Goal: Task Accomplishment & Management: Use online tool/utility

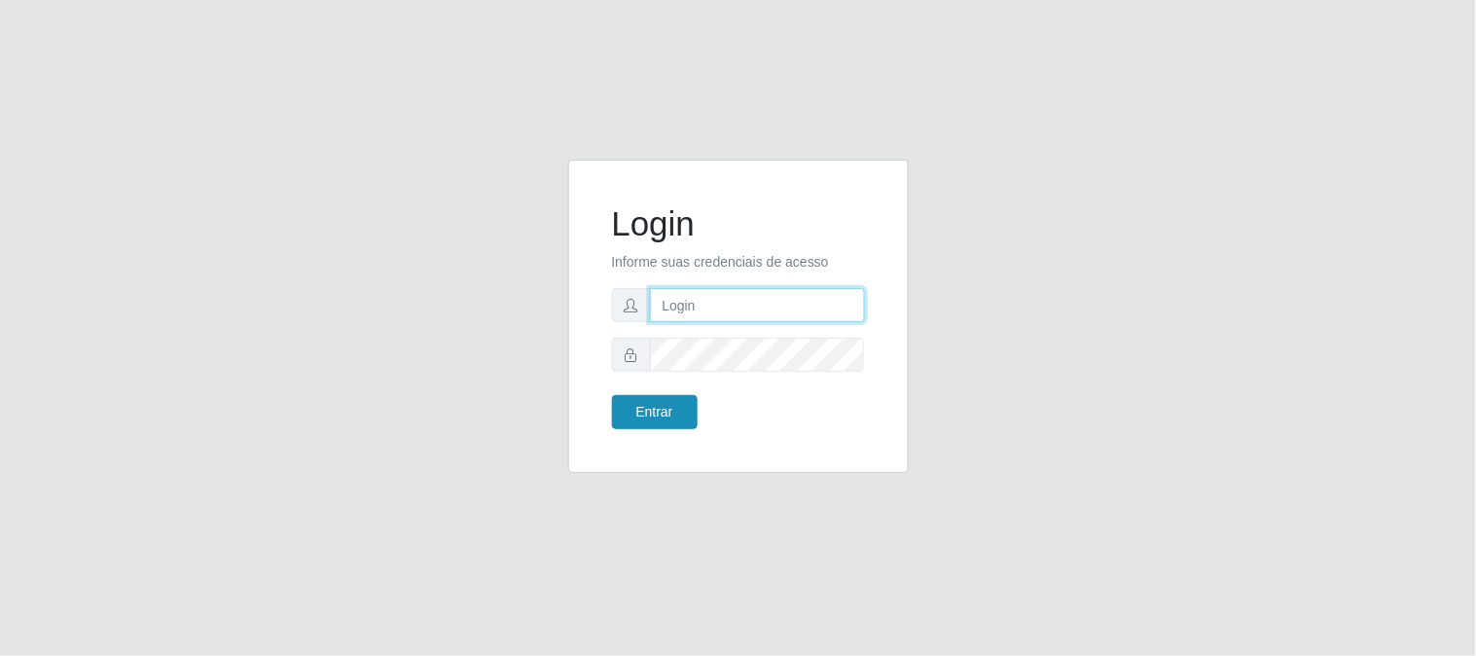
type input "elvis@casatudo"
click at [666, 411] on button "Entrar" at bounding box center [655, 412] width 86 height 34
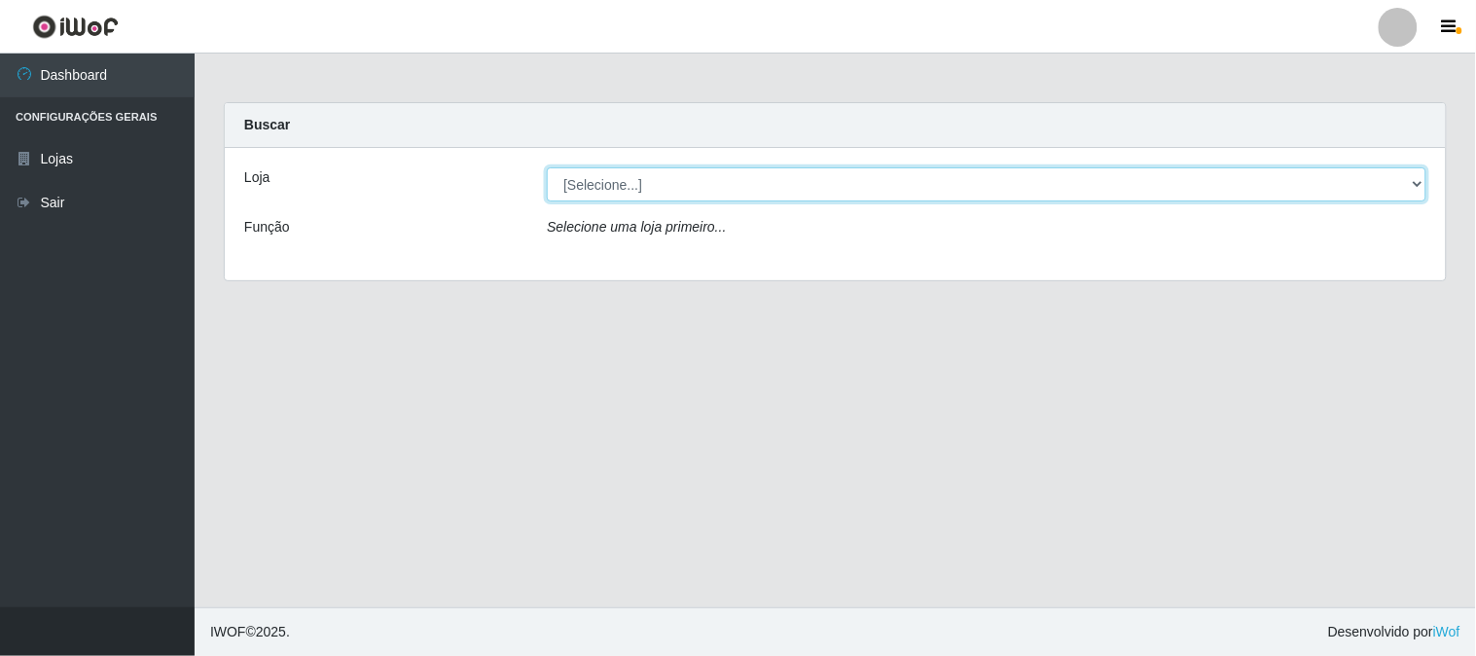
click at [1417, 183] on select "[Selecione...] Casatudo BR" at bounding box center [986, 184] width 879 height 34
select select "197"
click at [547, 167] on select "[Selecione...] Casatudo BR" at bounding box center [986, 184] width 879 height 34
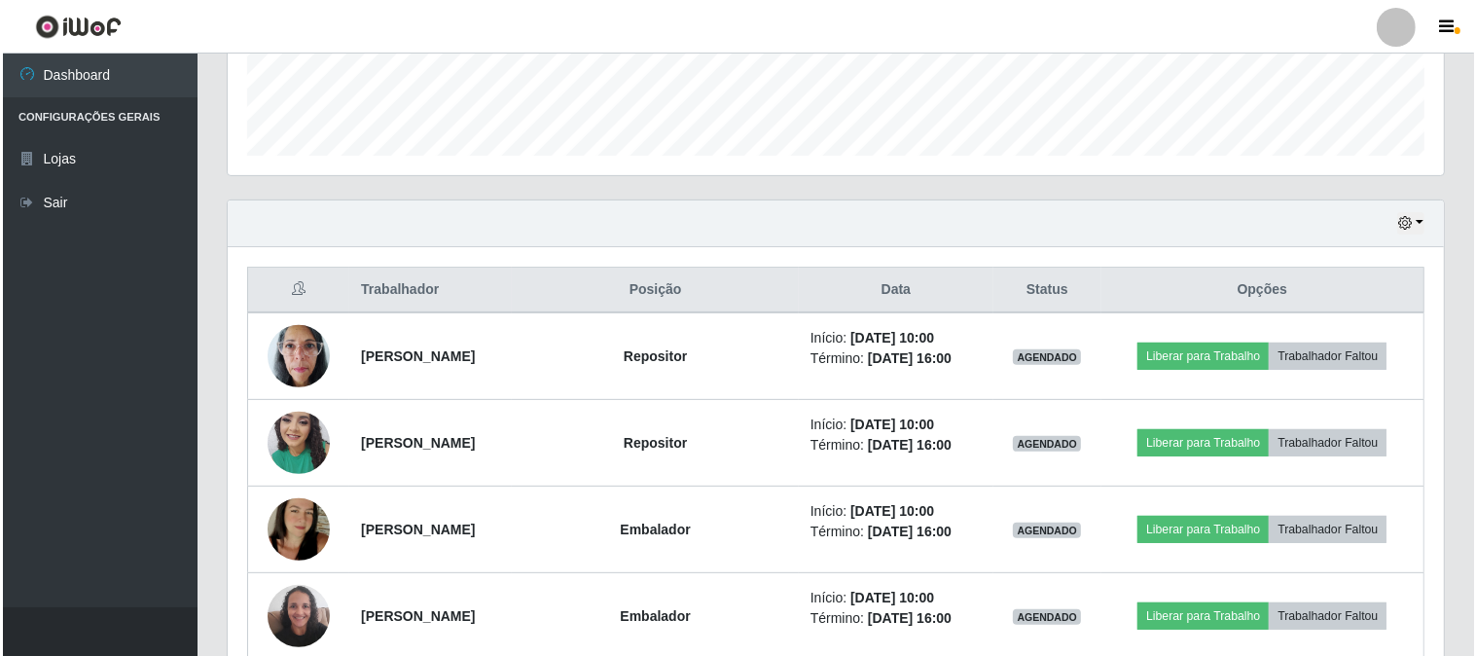
scroll to position [648, 0]
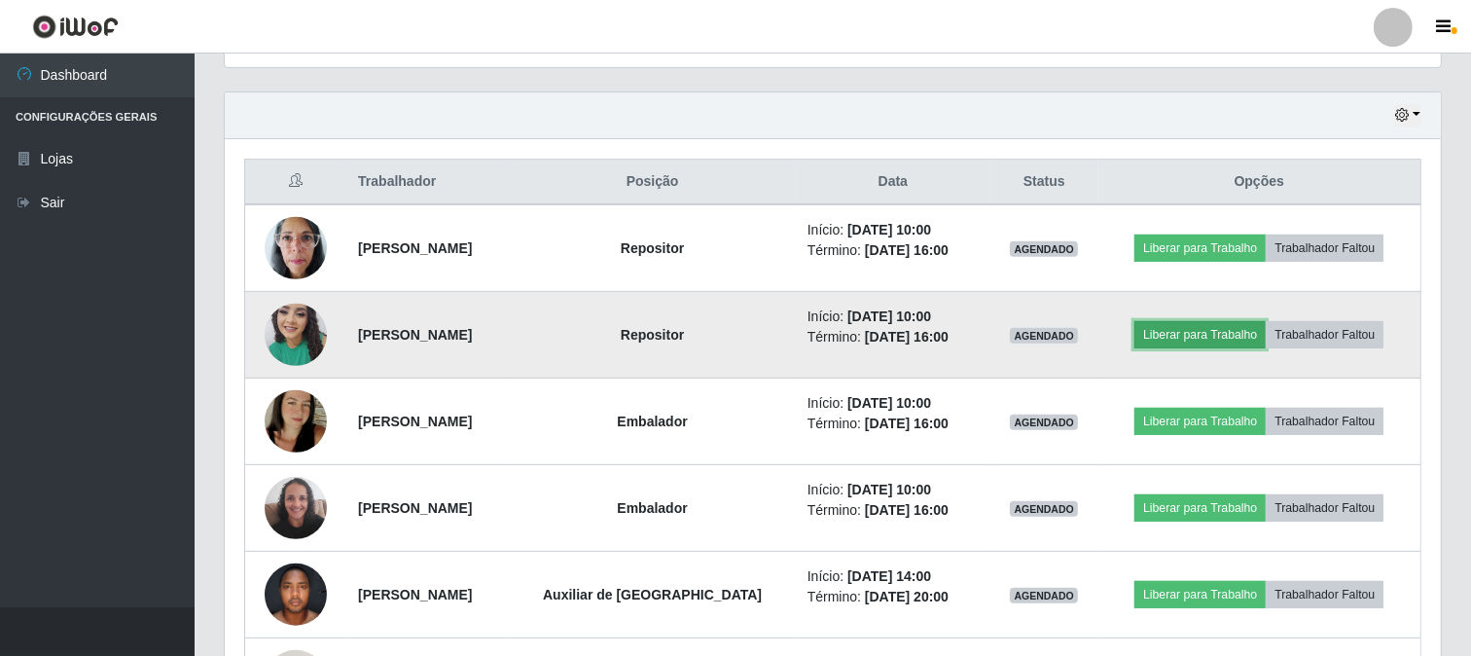
click at [1228, 326] on button "Liberar para Trabalho" at bounding box center [1199, 334] width 131 height 27
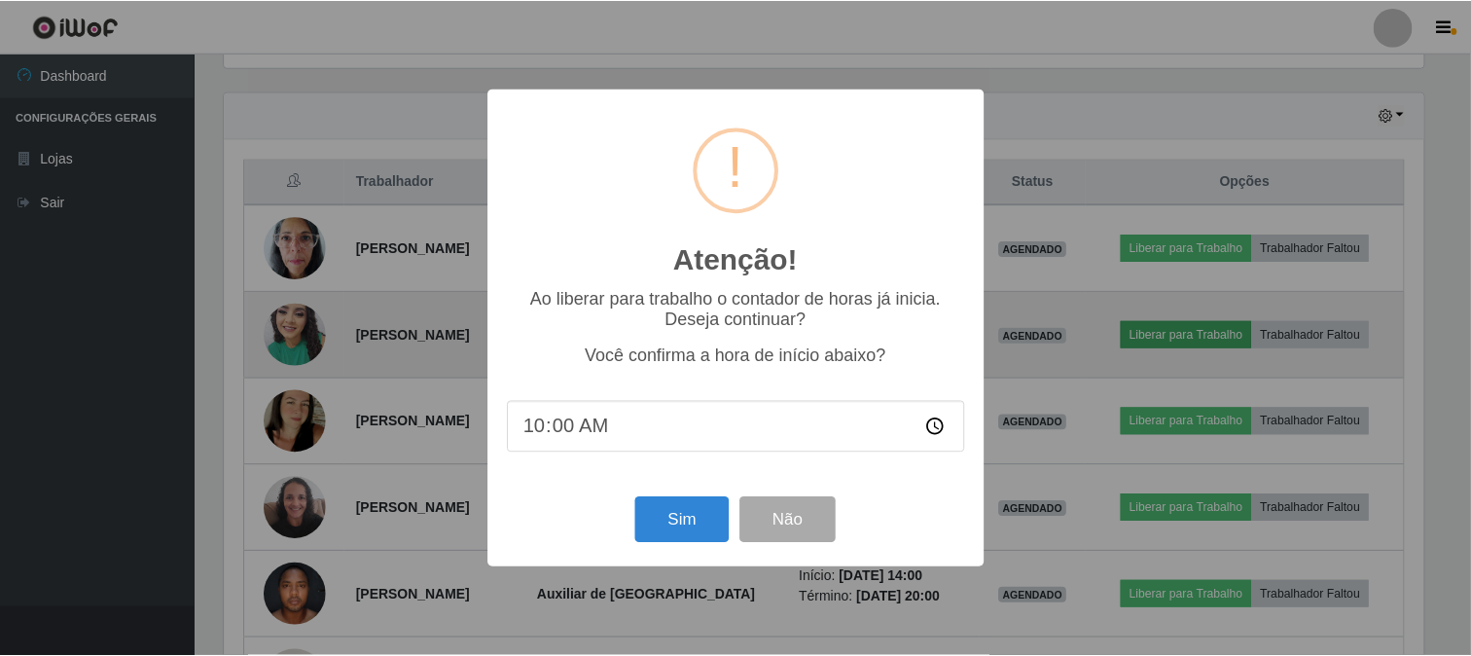
scroll to position [403, 1203]
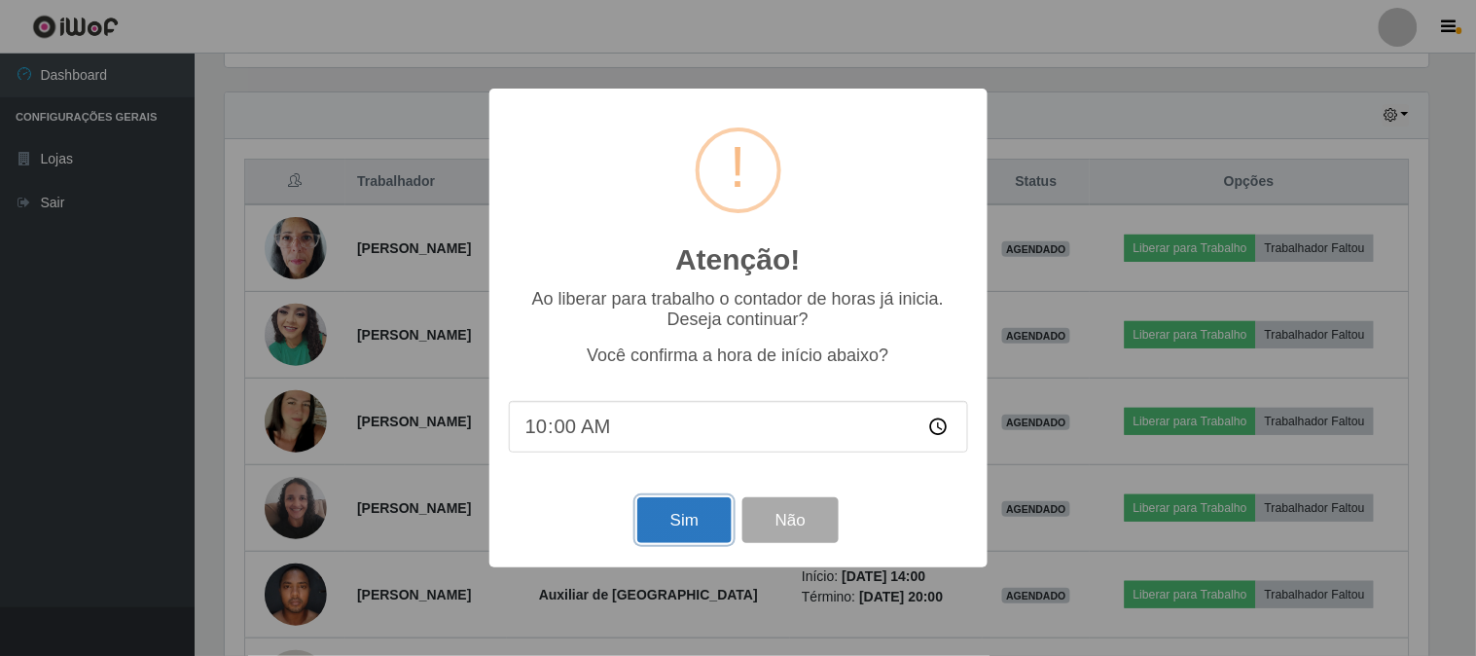
click at [673, 518] on button "Sim" at bounding box center [684, 520] width 94 height 46
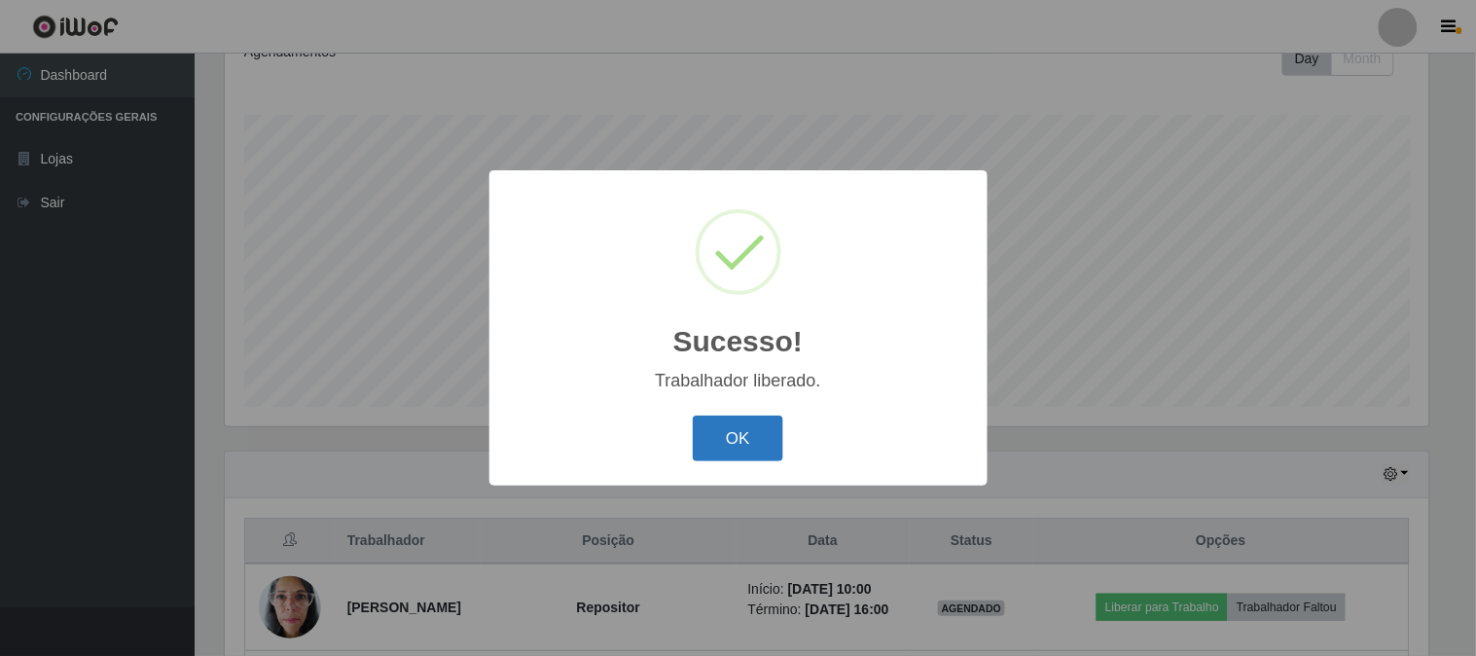
click at [752, 426] on button "OK" at bounding box center [738, 438] width 90 height 46
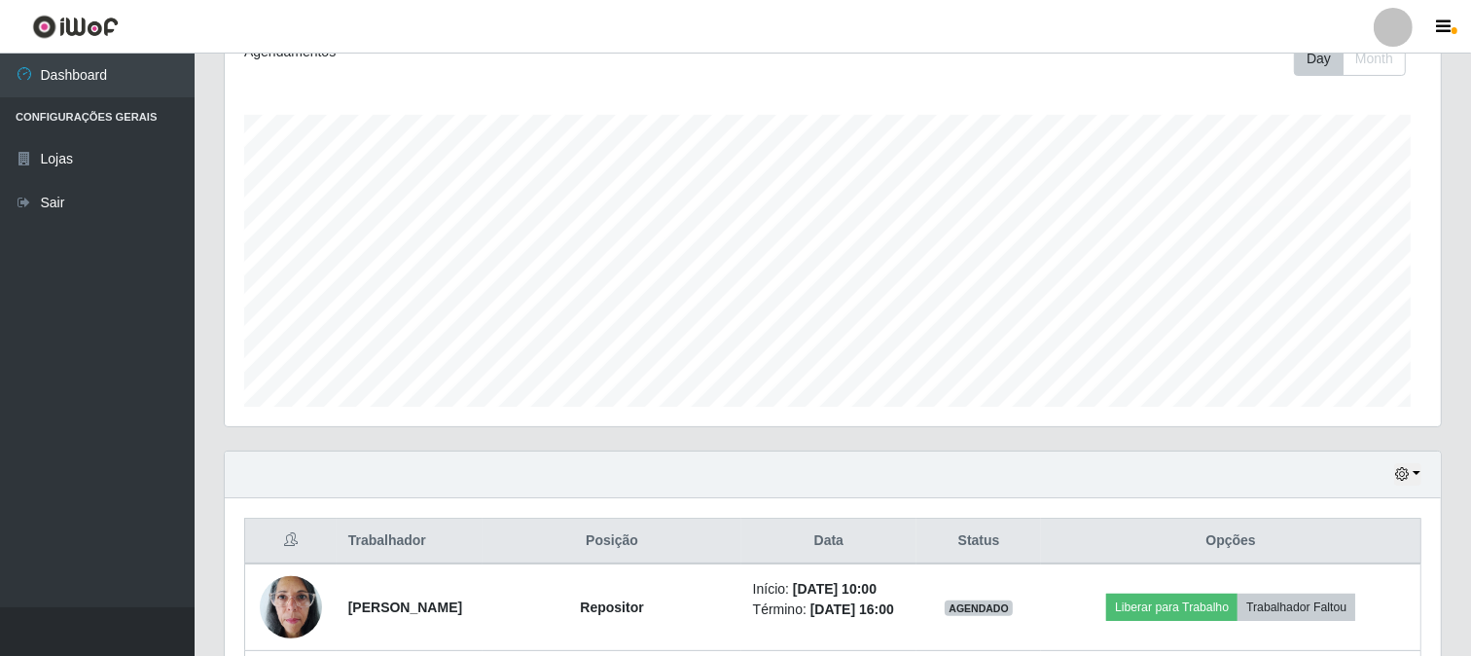
scroll to position [403, 1216]
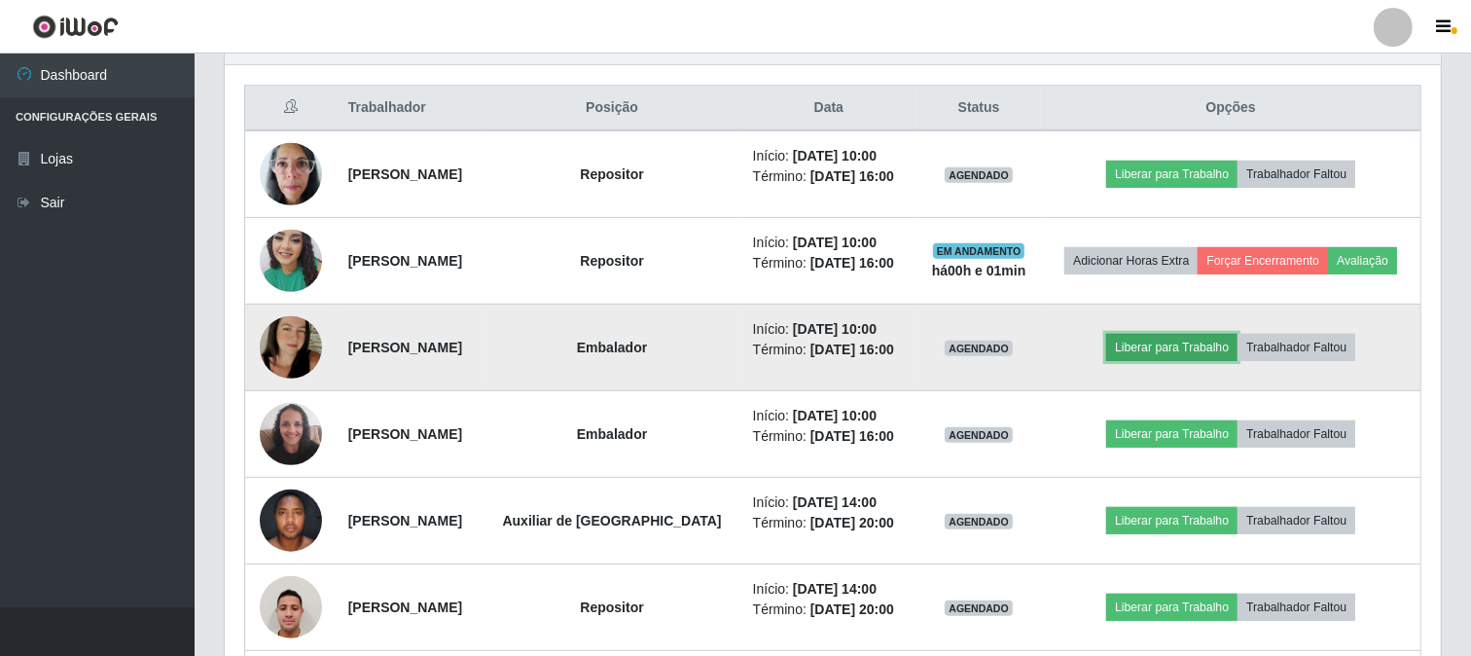
click at [1145, 348] on button "Liberar para Trabalho" at bounding box center [1171, 347] width 131 height 27
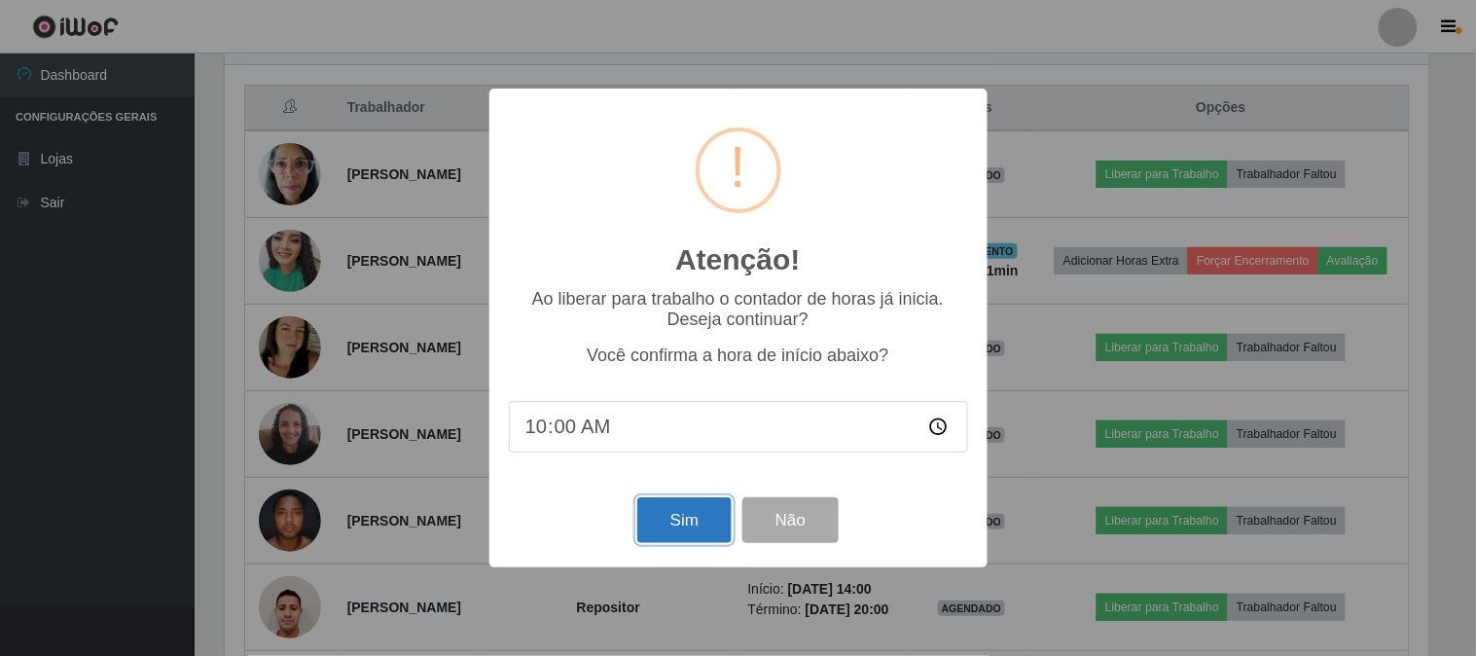
click at [662, 516] on button "Sim" at bounding box center [684, 520] width 94 height 46
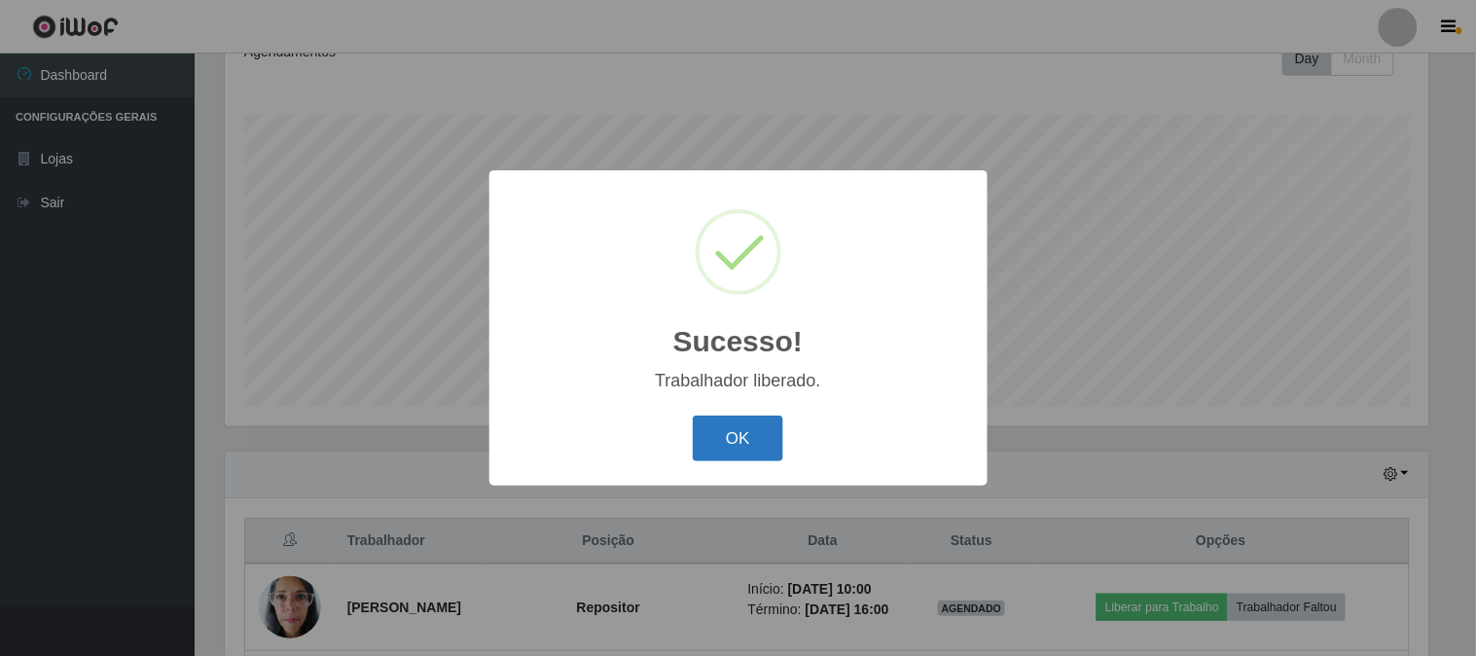
click at [739, 436] on button "OK" at bounding box center [738, 438] width 90 height 46
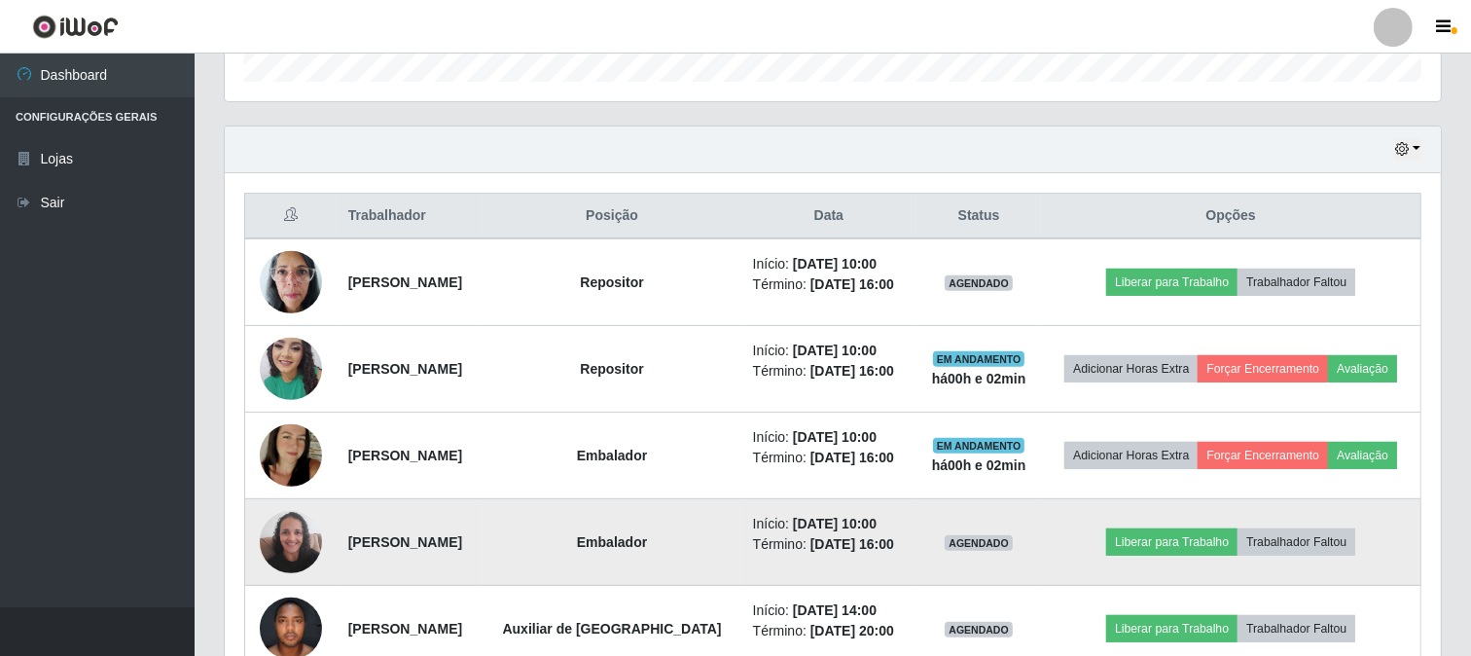
scroll to position [722, 0]
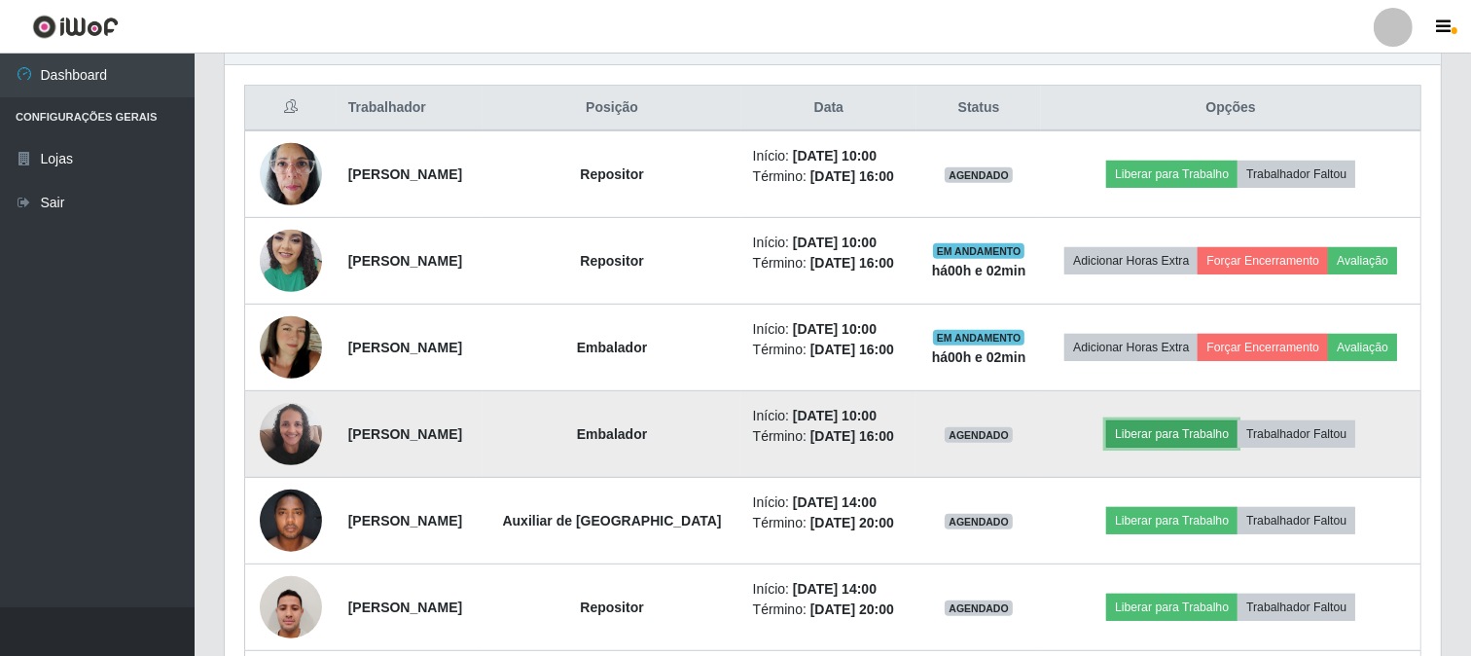
click at [1167, 432] on button "Liberar para Trabalho" at bounding box center [1171, 433] width 131 height 27
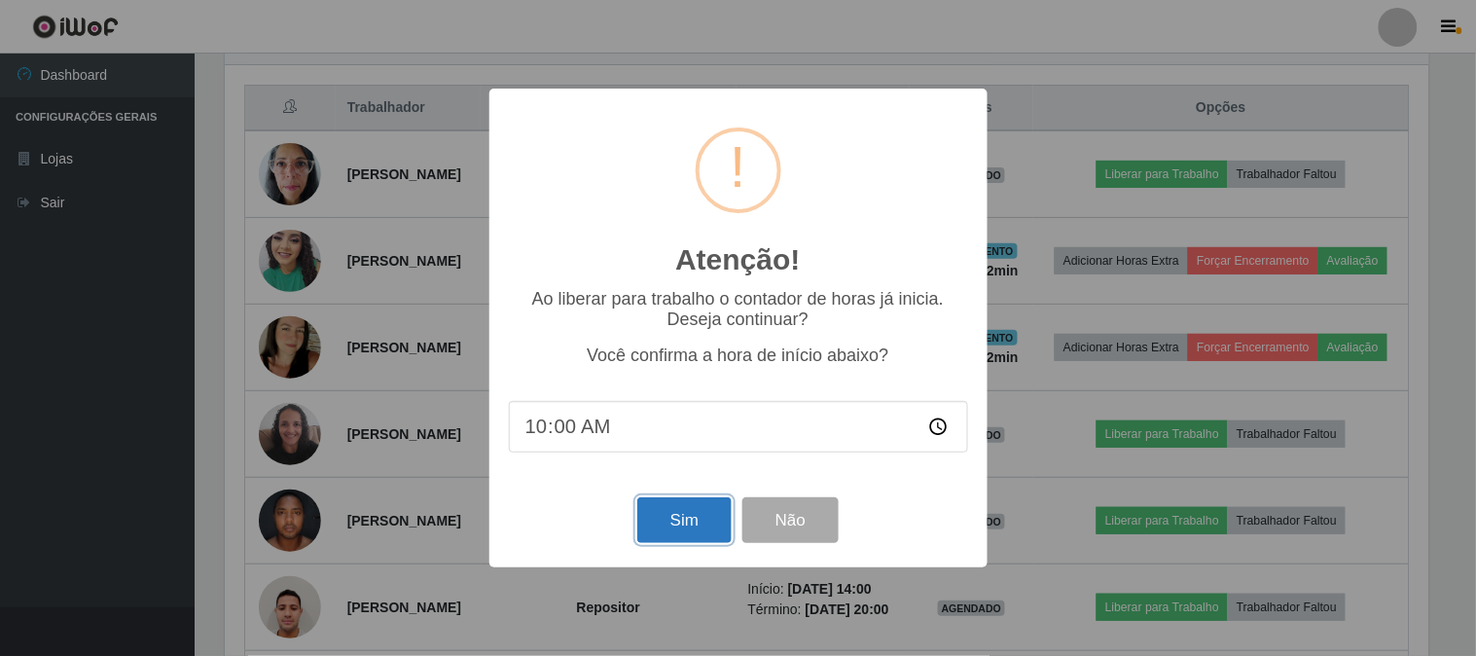
click at [698, 521] on button "Sim" at bounding box center [684, 520] width 94 height 46
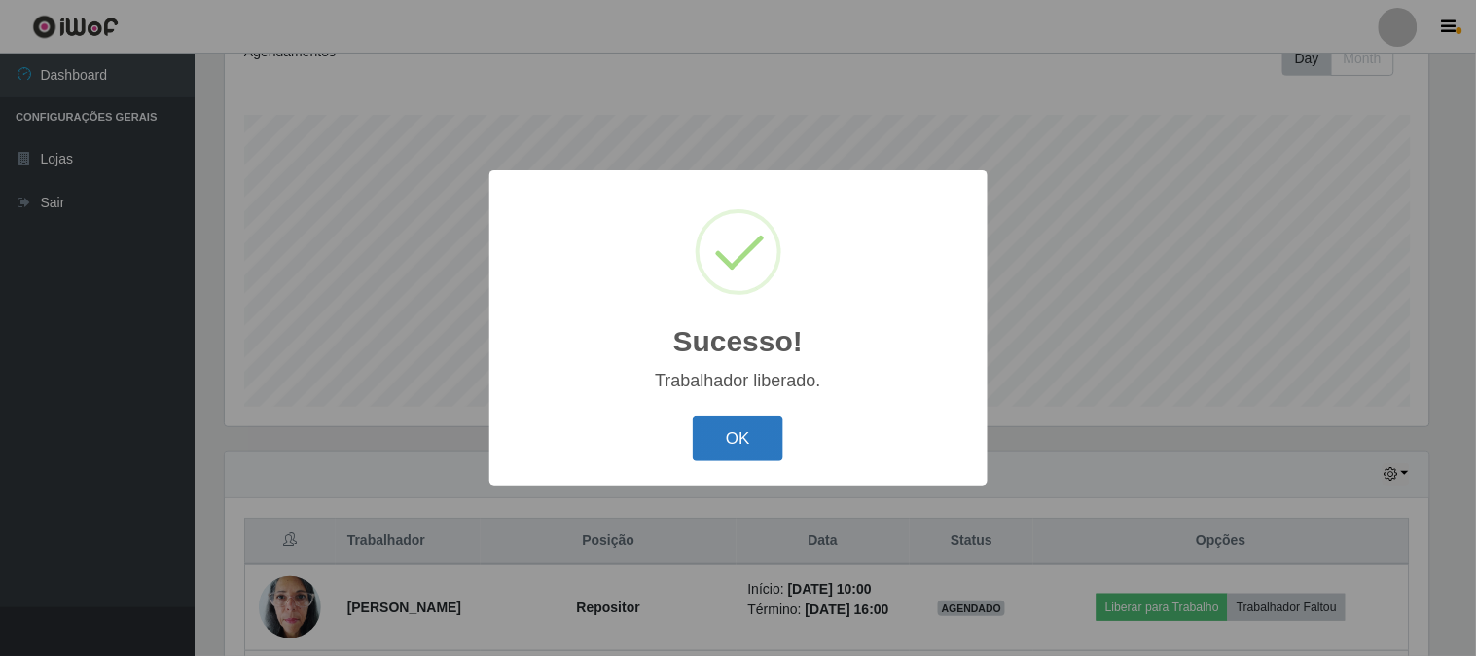
click at [730, 443] on button "OK" at bounding box center [738, 438] width 90 height 46
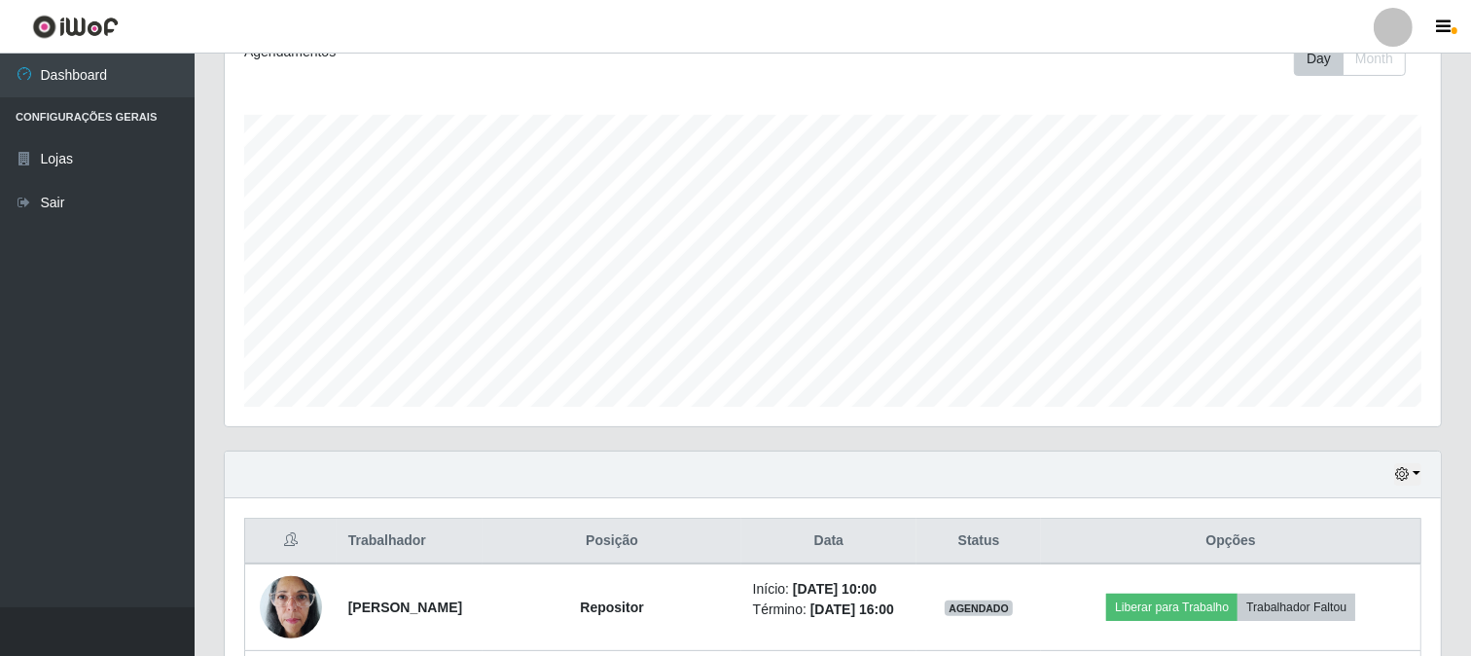
scroll to position [0, 0]
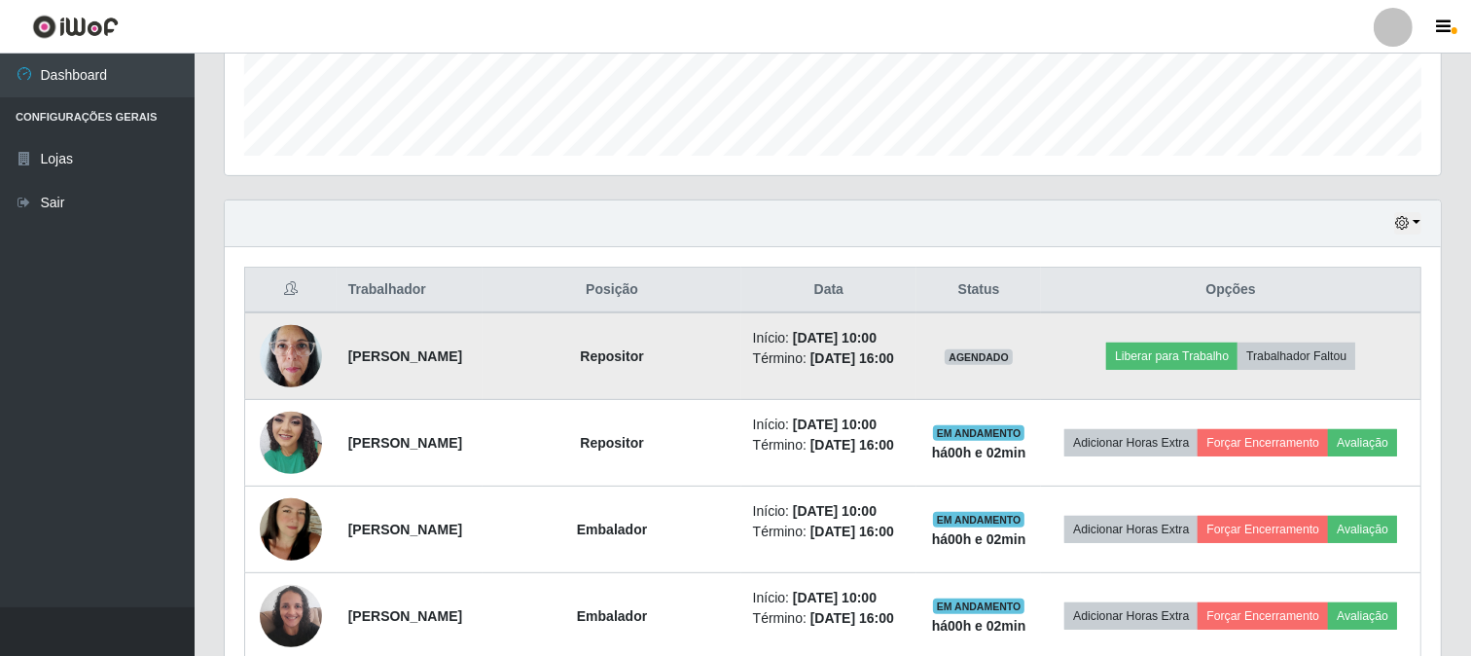
click at [300, 361] on img at bounding box center [291, 355] width 62 height 83
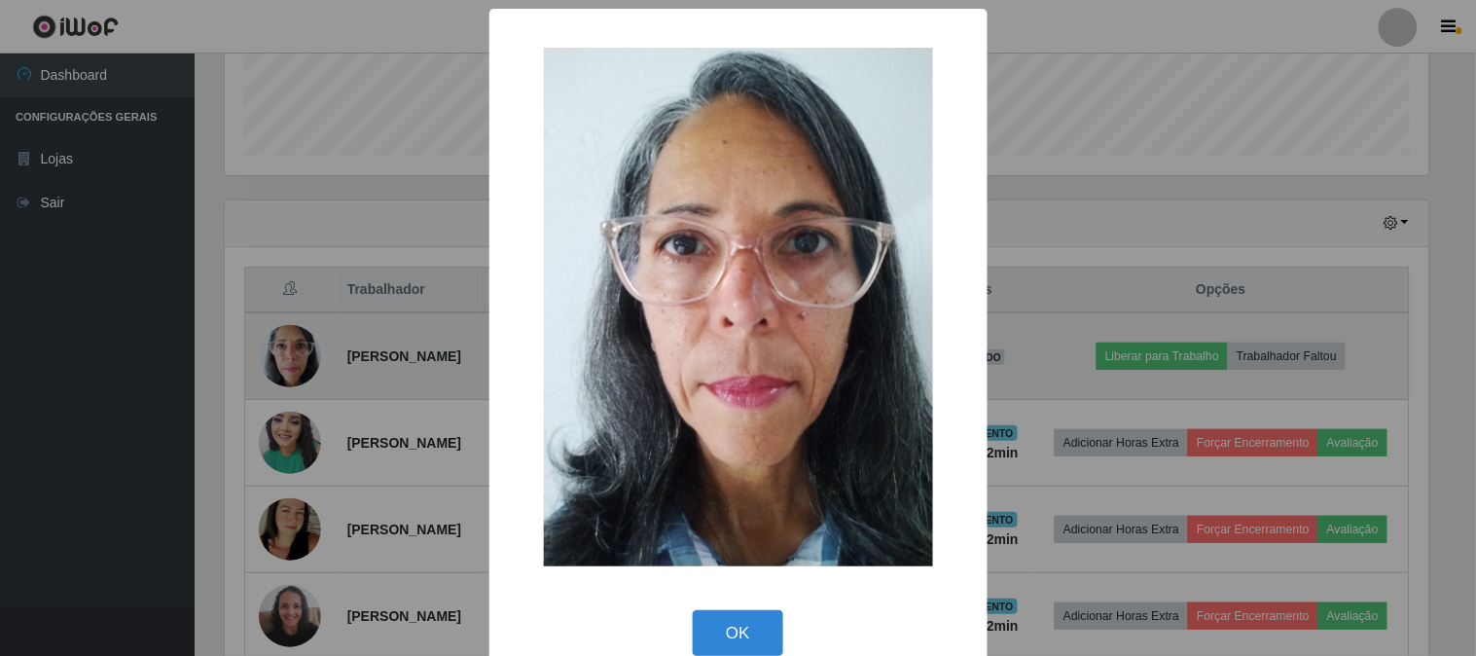
click at [300, 361] on div "× OK Cancel" at bounding box center [738, 328] width 1476 height 656
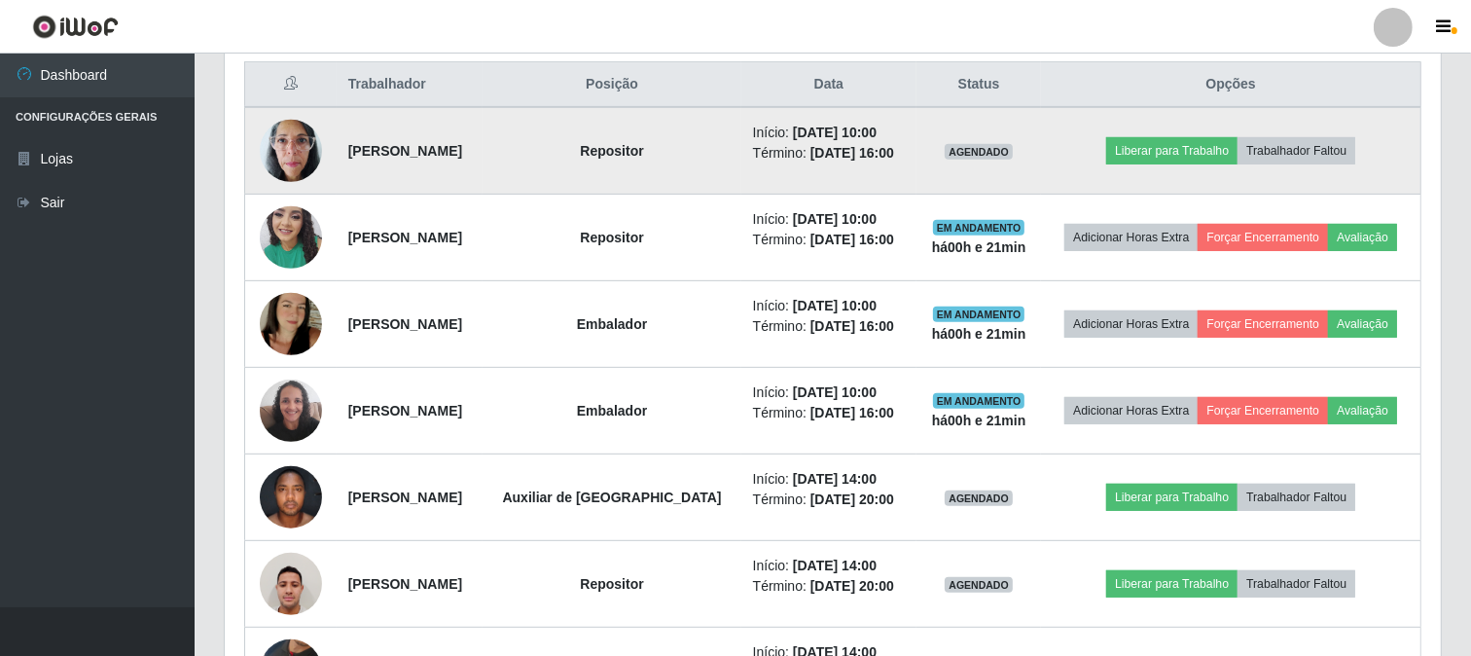
scroll to position [637, 0]
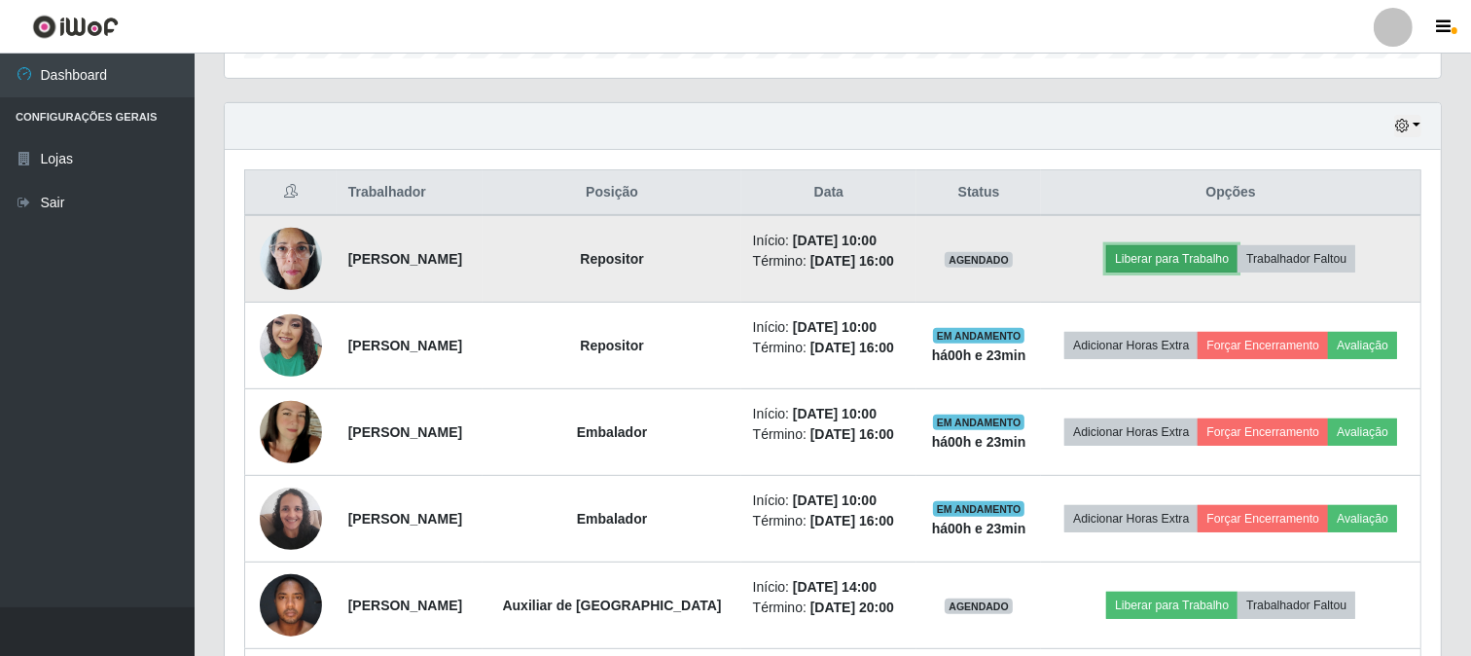
click at [1145, 260] on button "Liberar para Trabalho" at bounding box center [1171, 258] width 131 height 27
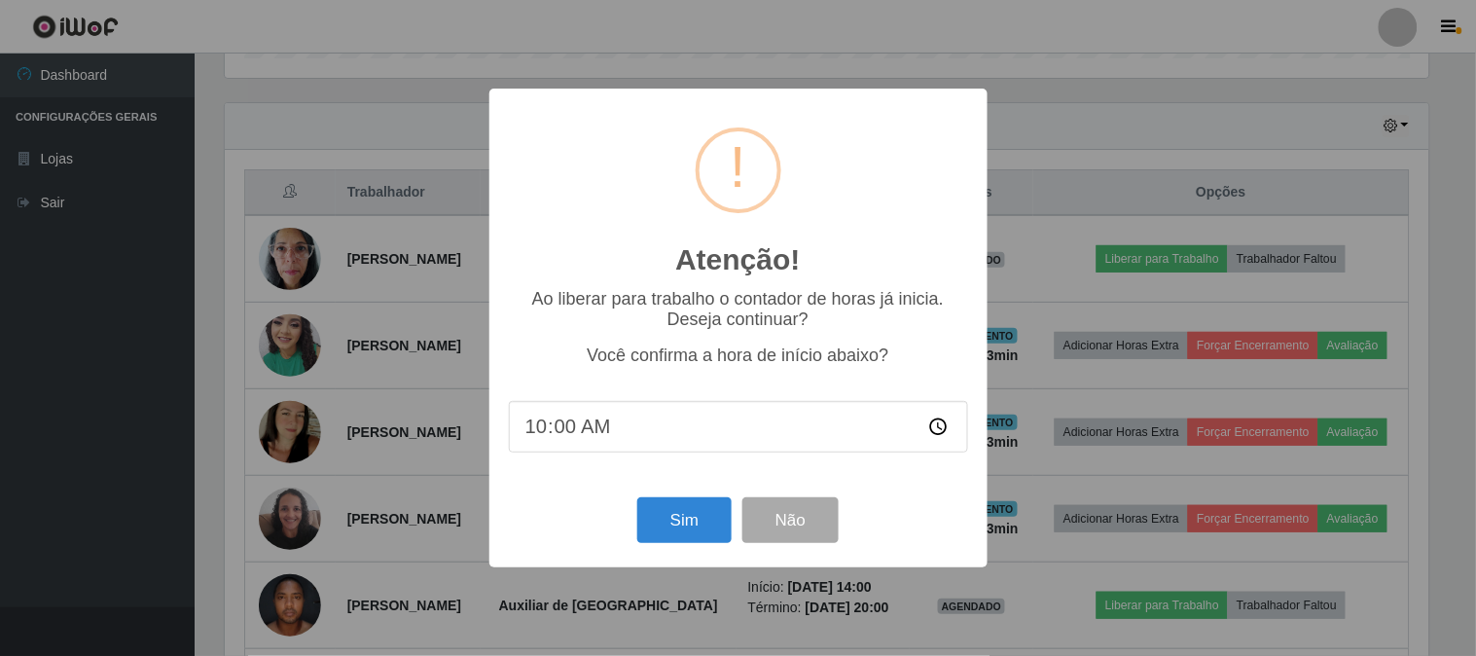
click at [597, 425] on input "10:00" at bounding box center [738, 427] width 459 height 52
type input "10:24"
click at [658, 525] on button "Sim" at bounding box center [684, 520] width 94 height 46
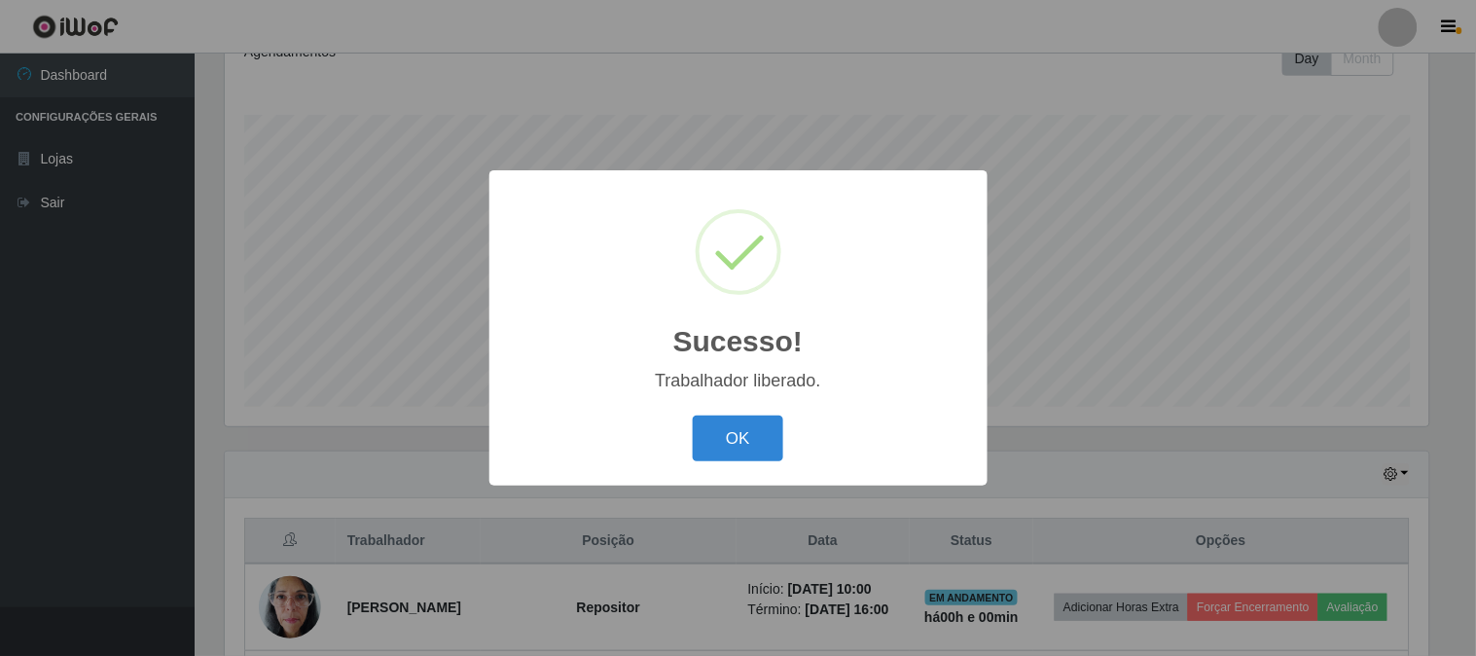
click at [693, 415] on button "OK" at bounding box center [738, 438] width 90 height 46
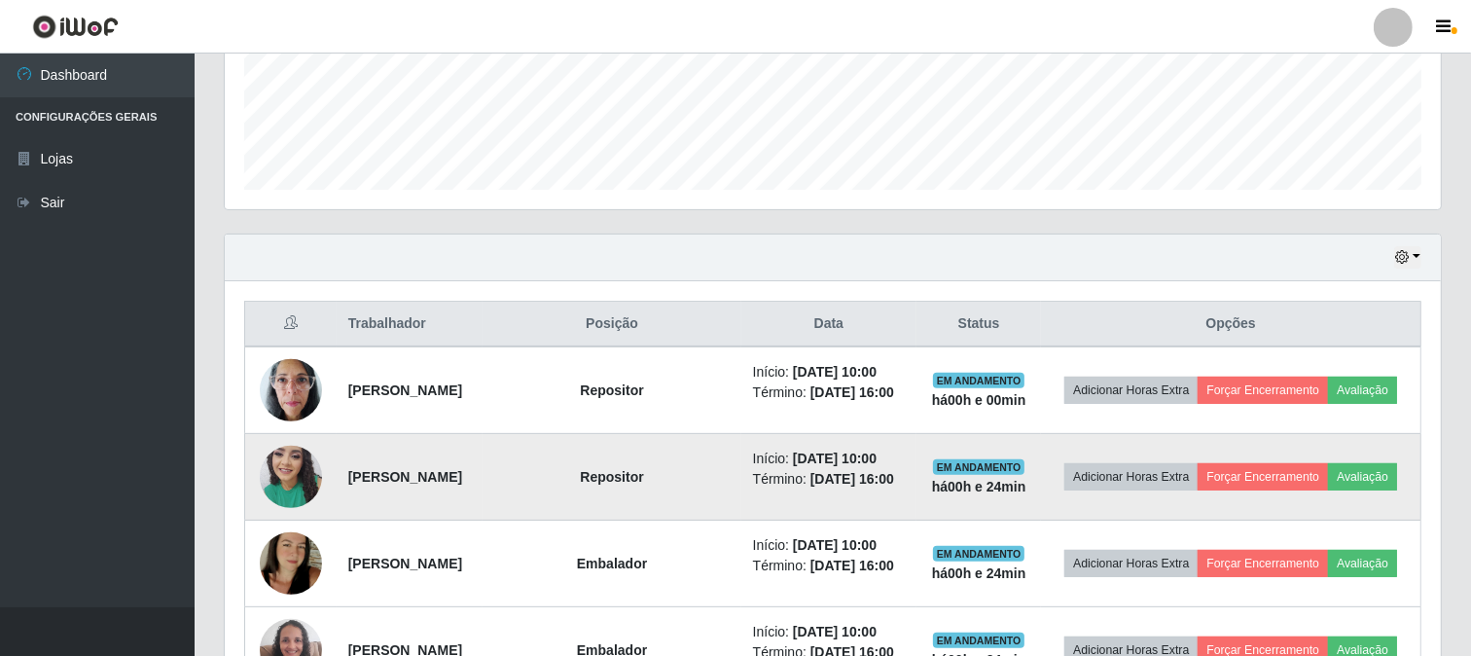
scroll to position [722, 0]
